Goal: Check status: Check status

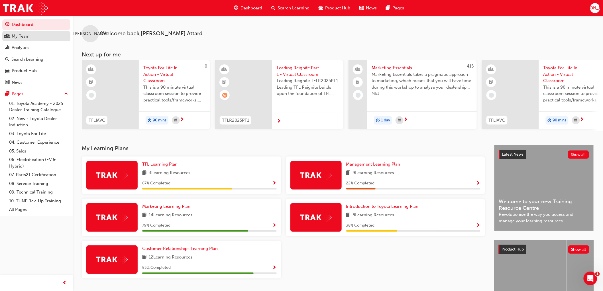
click at [22, 41] on link "My Team" at bounding box center [36, 36] width 68 height 11
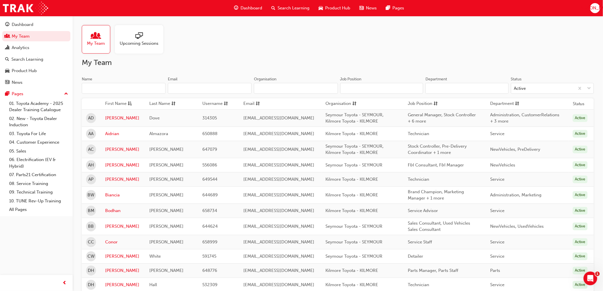
click at [97, 40] on span "people-icon" at bounding box center [95, 36] width 7 height 8
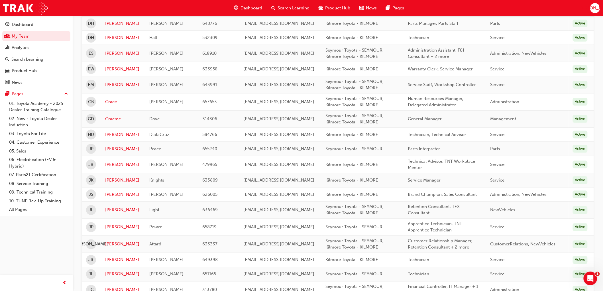
scroll to position [253, 0]
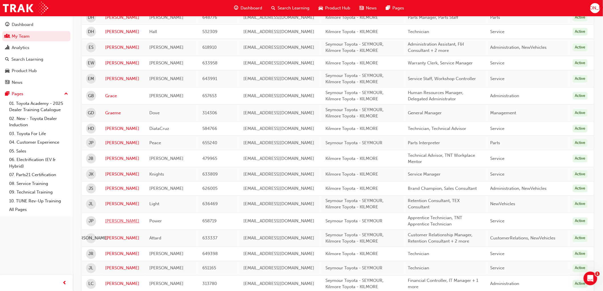
click at [108, 220] on link "[PERSON_NAME]" at bounding box center [123, 221] width 36 height 7
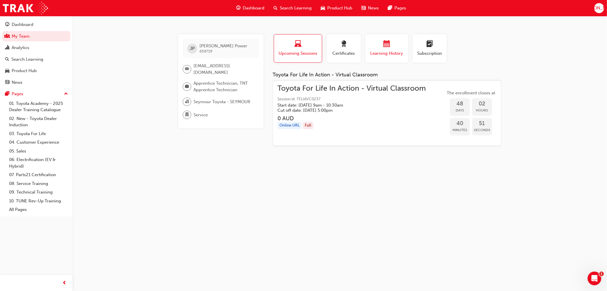
click at [374, 50] on div "Learning History" at bounding box center [387, 48] width 34 height 16
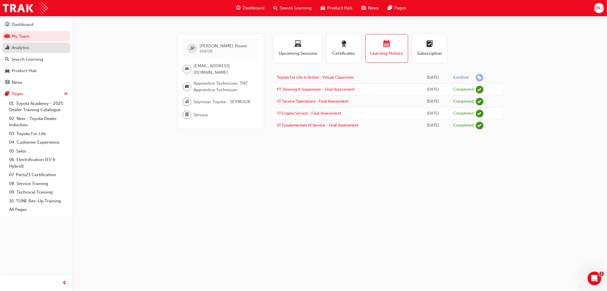
click at [19, 48] on div "Analytics" at bounding box center [21, 47] width 18 height 7
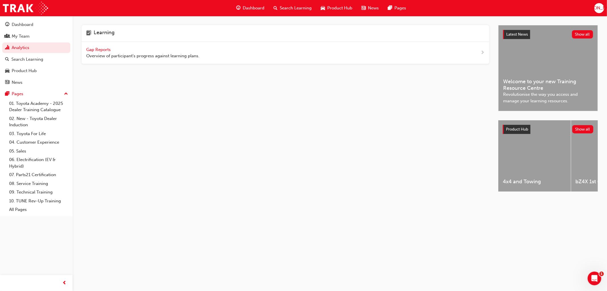
click at [115, 47] on div "Gap Reports Overview of participant's progress against learning plans." at bounding box center [142, 52] width 113 height 13
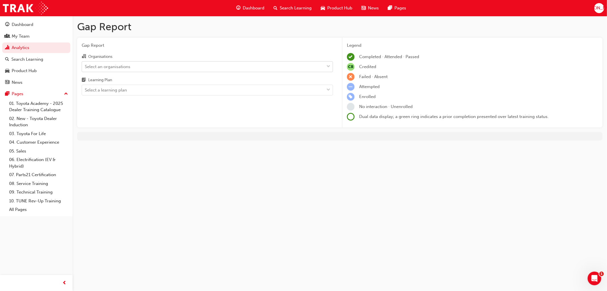
click at [114, 65] on div "Select an organisations" at bounding box center [108, 66] width 46 height 7
click at [85, 65] on input "Organisations Select an organisations" at bounding box center [85, 66] width 1 height 5
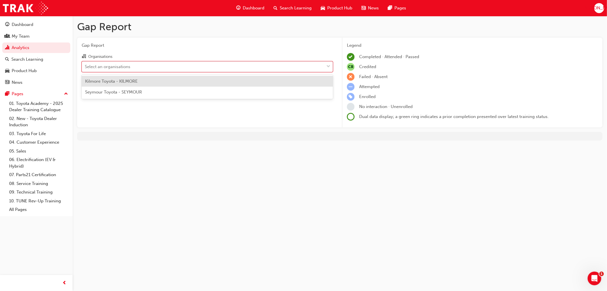
click at [108, 92] on span "Seymour Toyota - SEYMOUR" at bounding box center [113, 91] width 57 height 5
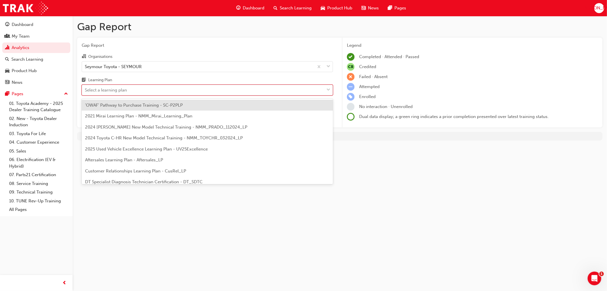
click at [108, 87] on div "Select a learning plan" at bounding box center [203, 90] width 242 height 10
click at [85, 87] on input "Learning Plan option 'OWAF' Pathway to Purchase Training - SC-P2PLP focused, 1 …" at bounding box center [85, 89] width 1 height 5
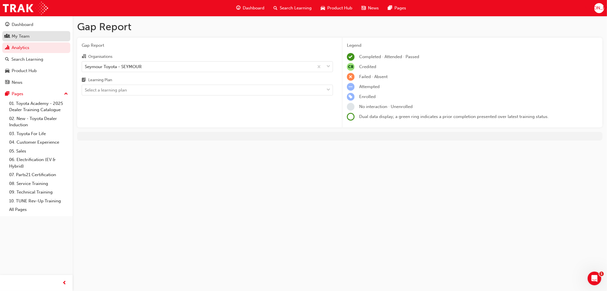
click at [16, 36] on div "My Team" at bounding box center [21, 36] width 18 height 7
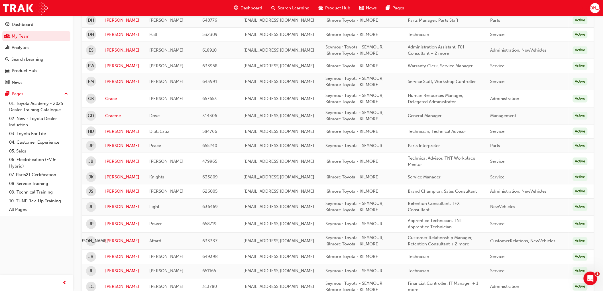
scroll to position [253, 0]
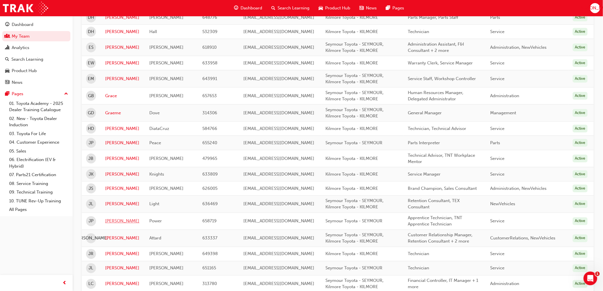
click at [109, 221] on link "[PERSON_NAME]" at bounding box center [123, 221] width 36 height 7
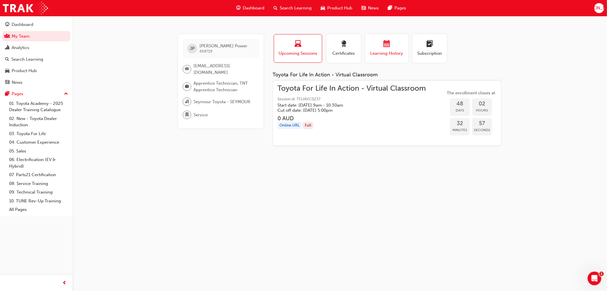
click at [385, 54] on span "Learning History" at bounding box center [387, 53] width 34 height 7
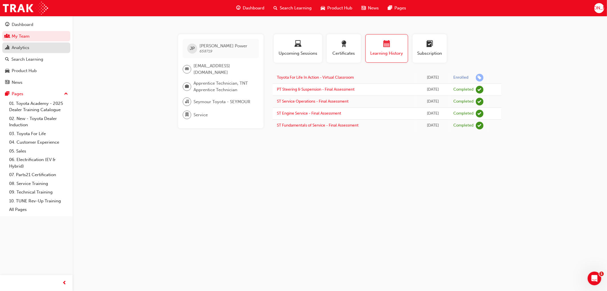
click at [18, 48] on div "Analytics" at bounding box center [21, 47] width 18 height 7
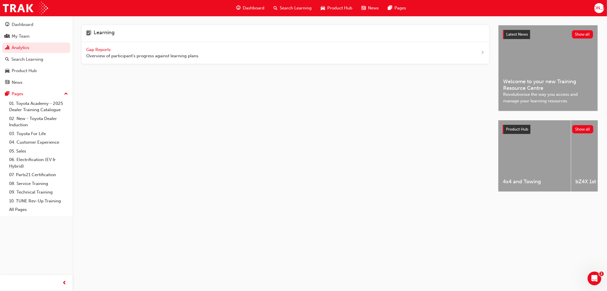
click at [93, 48] on span "Gap Reports" at bounding box center [99, 49] width 26 height 5
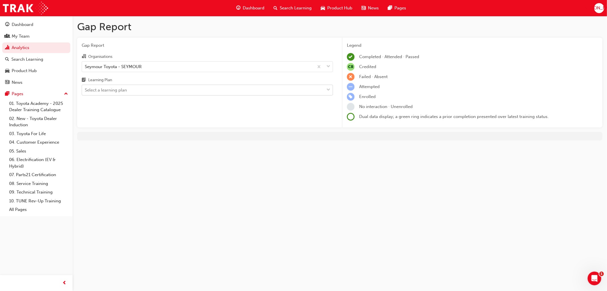
click at [103, 93] on div "Select a learning plan" at bounding box center [106, 90] width 42 height 7
click at [85, 92] on input "Learning Plan Select a learning plan" at bounding box center [85, 89] width 1 height 5
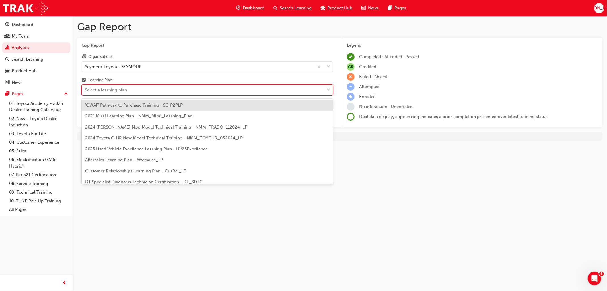
click at [115, 127] on span "2024 [PERSON_NAME] New Model Technical Training - NMM_PRADO_112024_LP" at bounding box center [166, 126] width 162 height 5
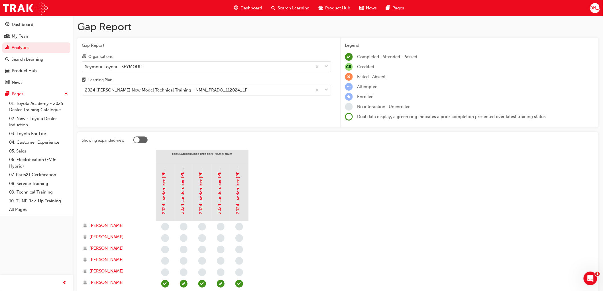
click at [133, 83] on div "Learning Plan" at bounding box center [206, 81] width 249 height 8
click at [85, 87] on input "Learning Plan 2024 [PERSON_NAME] New Model Technical Training - NMM_PRADO_11202…" at bounding box center [85, 89] width 1 height 5
click at [126, 94] on div "2024 [PERSON_NAME] New Model Technical Training - NMM_PRADO_112024_LP" at bounding box center [197, 90] width 230 height 10
click at [85, 92] on input "Learning Plan option 2024 [PERSON_NAME] New Model Technical Training - NMM_PRAD…" at bounding box center [85, 89] width 1 height 5
click at [19, 48] on link "Analytics" at bounding box center [36, 47] width 68 height 11
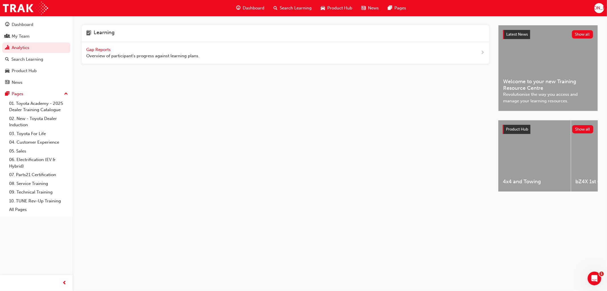
click at [90, 53] on span "Overview of participant's progress against learning plans." at bounding box center [142, 56] width 113 height 7
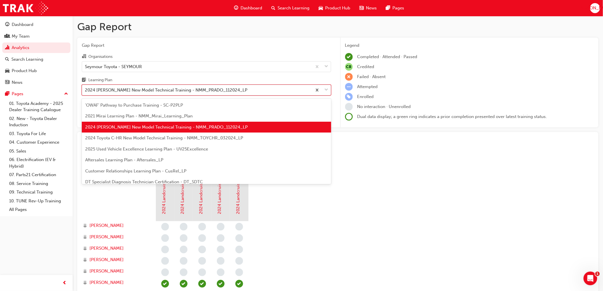
click at [115, 87] on div "2024 [PERSON_NAME] New Model Technical Training - NMM_PRADO_112024_LP" at bounding box center [166, 90] width 162 height 7
click at [85, 87] on input "Learning Plan option 2024 [PERSON_NAME] New Model Technical Training - NMM_PRAD…" at bounding box center [85, 89] width 1 height 5
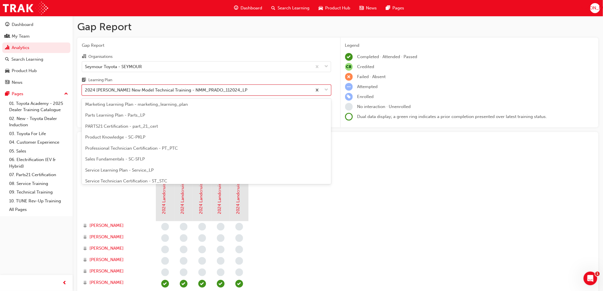
scroll to position [190, 0]
click at [105, 143] on span "Service Technician Certification - ST_STC" at bounding box center [126, 145] width 82 height 5
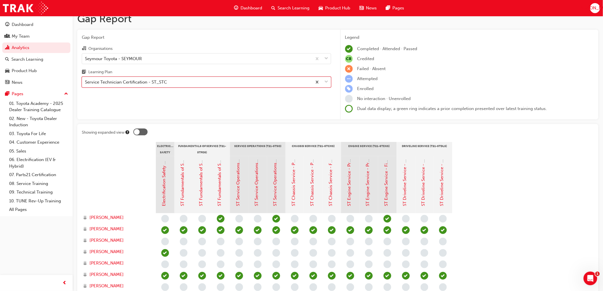
scroll to position [32, 0]
